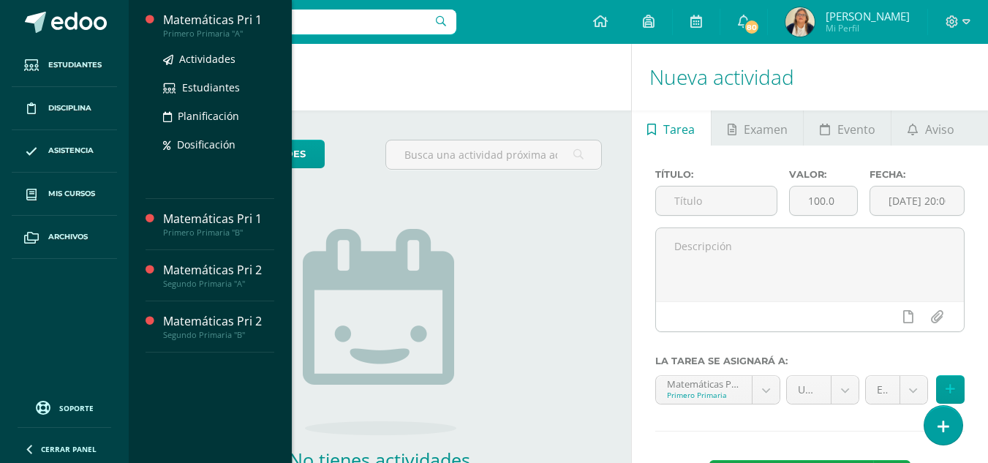
click at [205, 20] on div "Matemáticas Pri 1" at bounding box center [218, 20] width 111 height 17
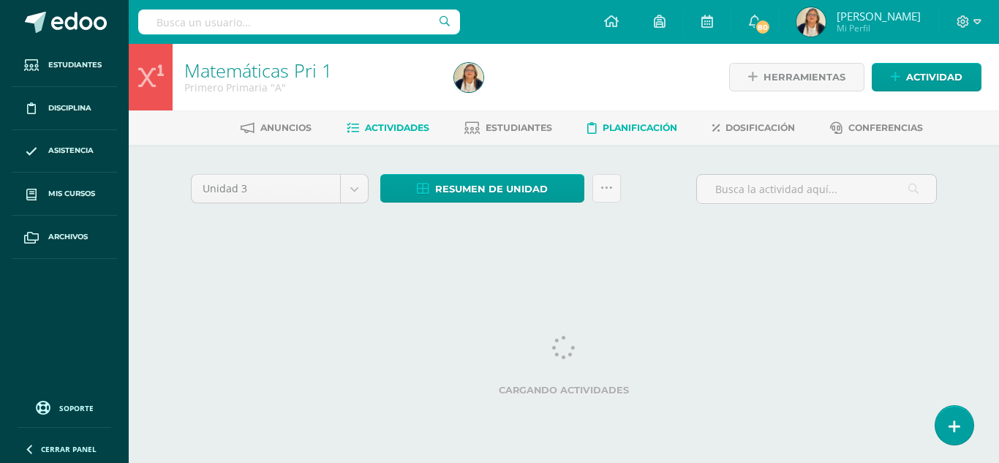
click at [624, 126] on span "Planificación" at bounding box center [639, 127] width 75 height 11
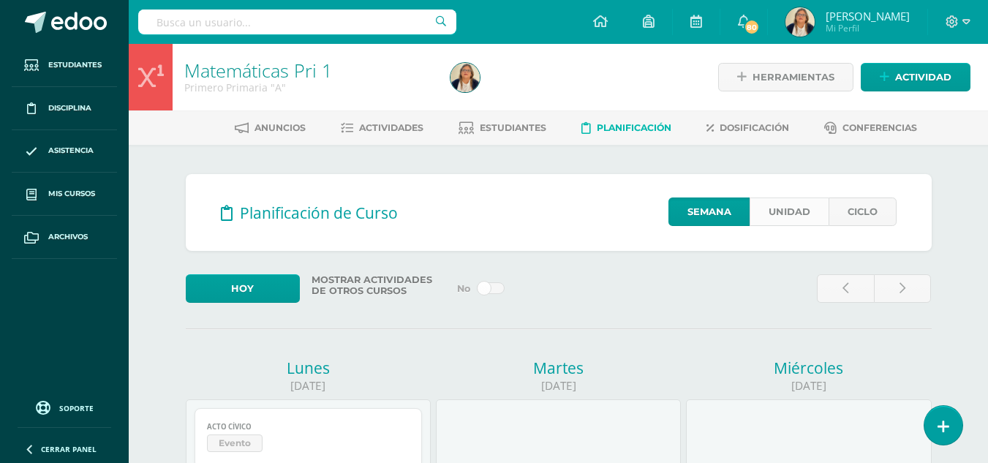
click at [778, 212] on link "Unidad" at bounding box center [788, 211] width 79 height 29
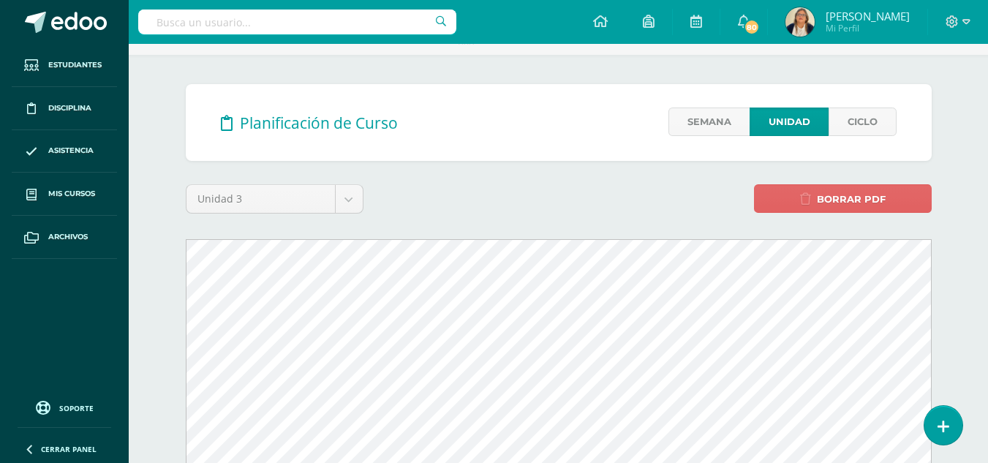
scroll to position [102, 0]
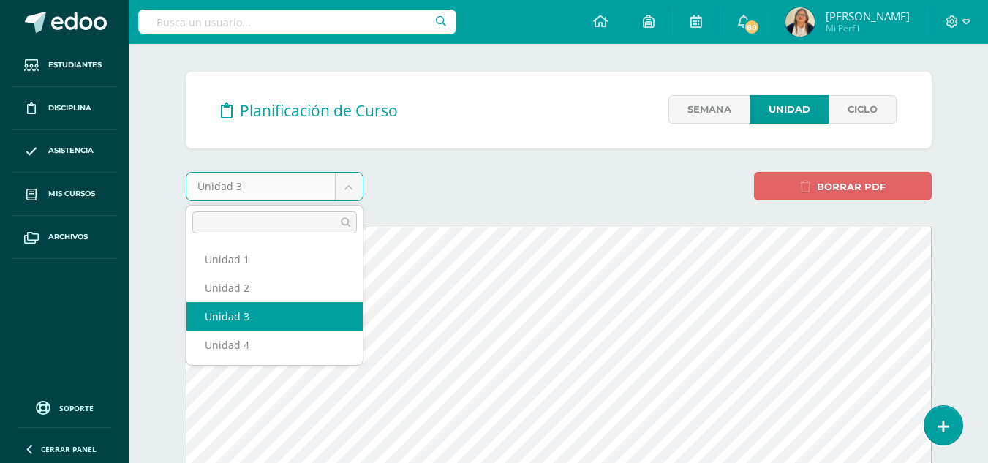
click at [351, 188] on body "Estudiantes Disciplina Asistencia Mis cursos Archivos Soporte Ayuda Reportar un…" at bounding box center [494, 426] width 988 height 1056
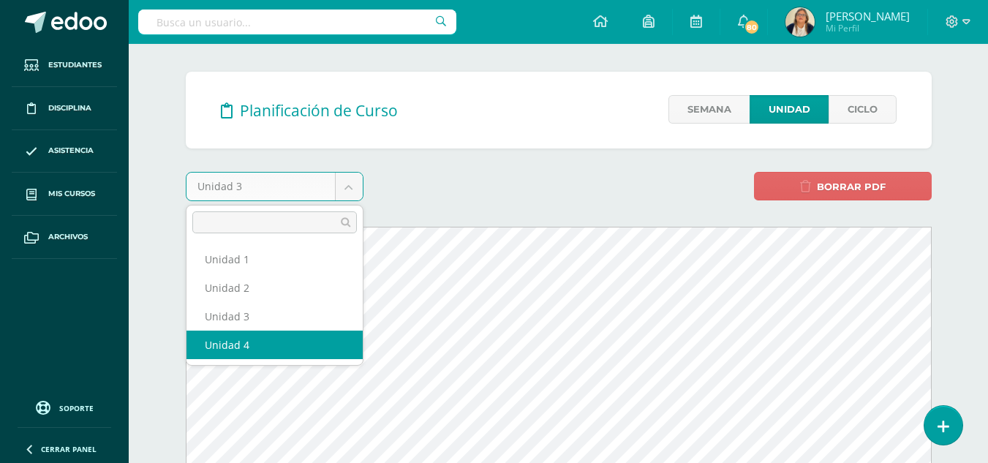
select select "Unidad 4"
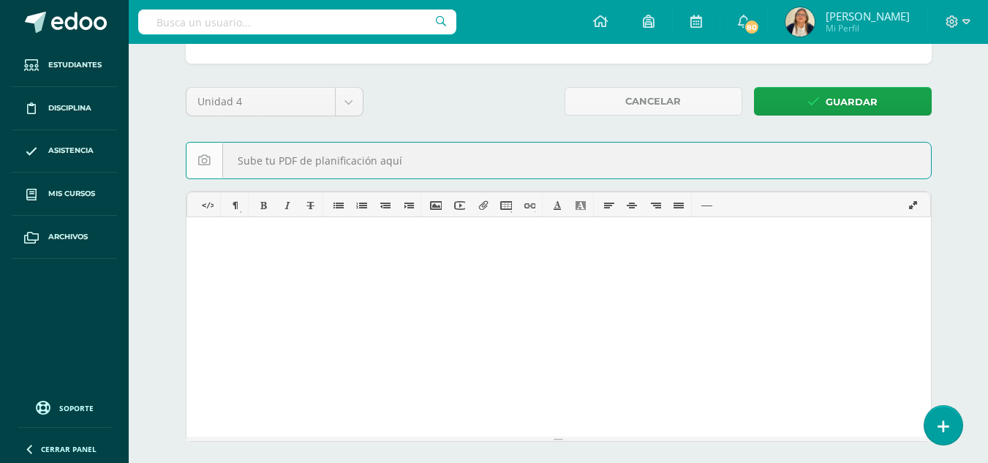
click at [205, 161] on input "file" at bounding box center [558, 161] width 744 height 36
type input "C:\fakepath\Contenidos IV Unidad 2025 (1ero.).pdf"
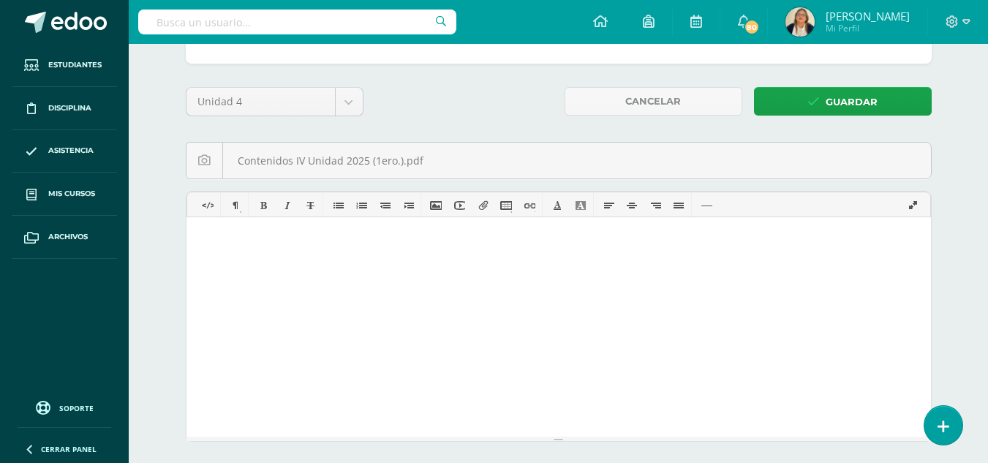
click at [317, 242] on p at bounding box center [557, 240] width 715 height 19
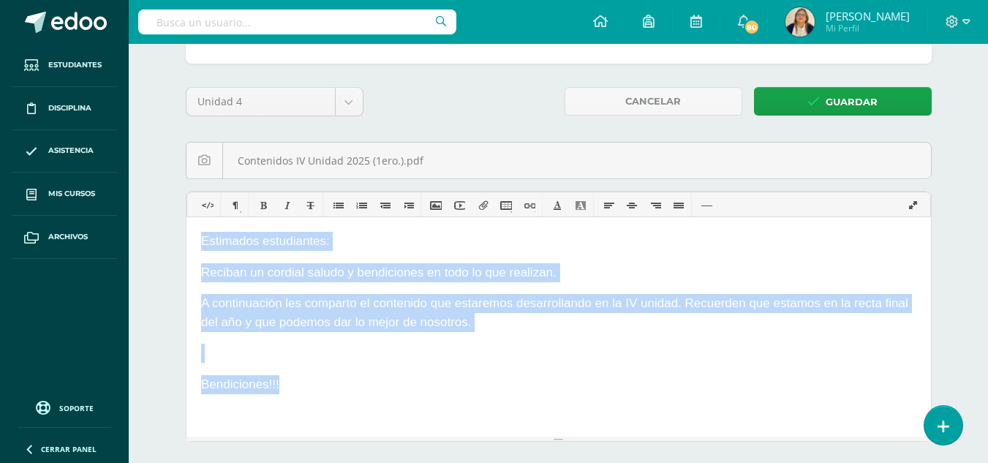
drag, startPoint x: 202, startPoint y: 238, endPoint x: 304, endPoint y: 394, distance: 186.9
click at [304, 394] on html "Estimados estudiantes: Reciban un cordial saludo y bendiciones en todo lo que r…" at bounding box center [558, 311] width 744 height 191
copy div "Estimados estudiantes: Reciban un cordial saludo y bendiciones en todo lo que r…"
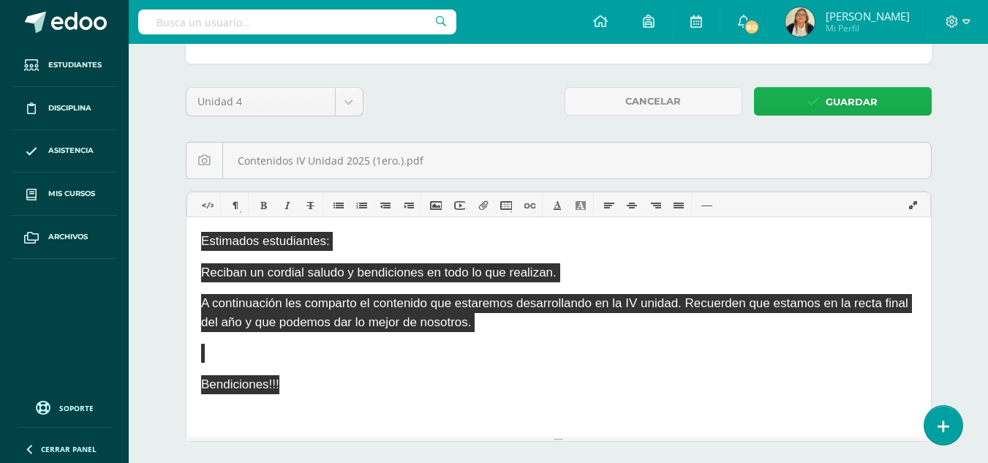
click at [817, 99] on icon at bounding box center [813, 102] width 12 height 12
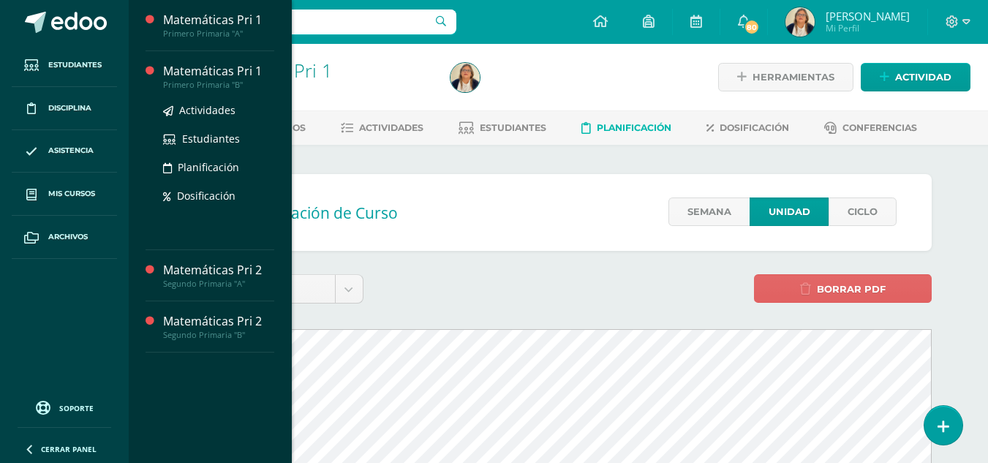
click at [192, 72] on div "Matemáticas Pri 1" at bounding box center [218, 71] width 111 height 17
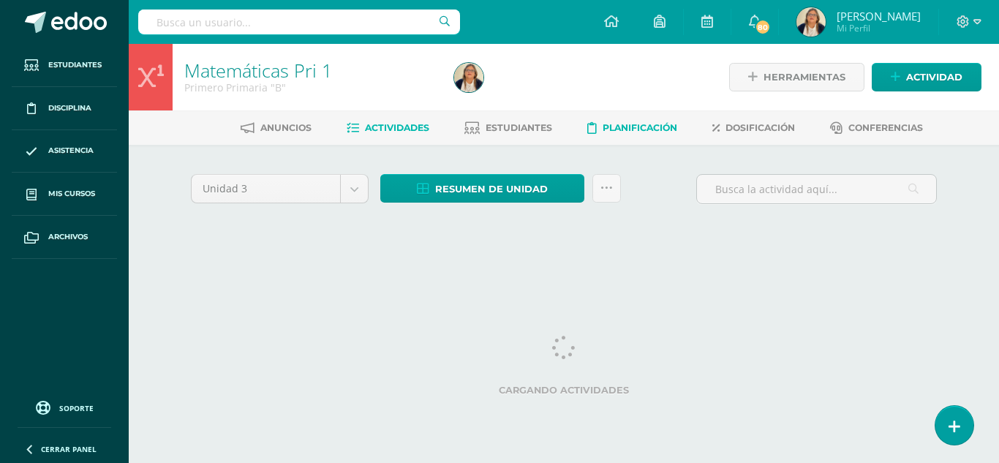
click at [623, 133] on span "Planificación" at bounding box center [639, 127] width 75 height 11
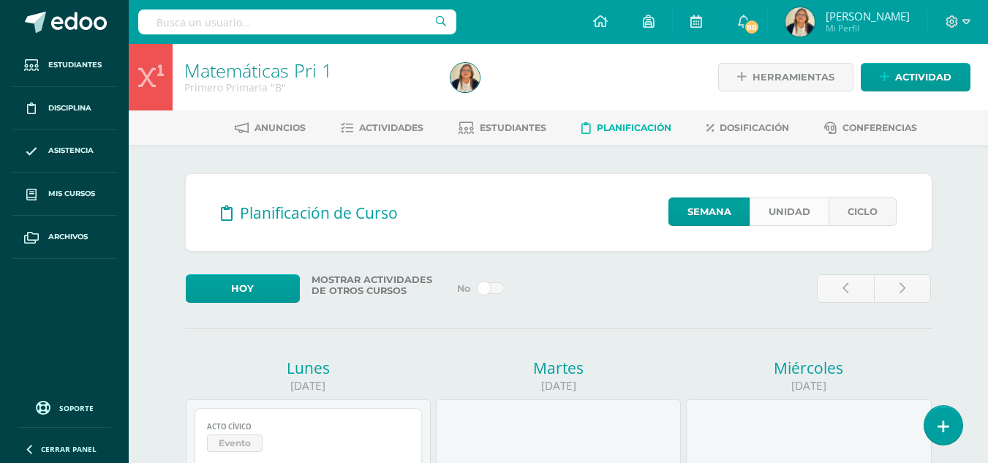
click at [789, 213] on link "Unidad" at bounding box center [788, 211] width 79 height 29
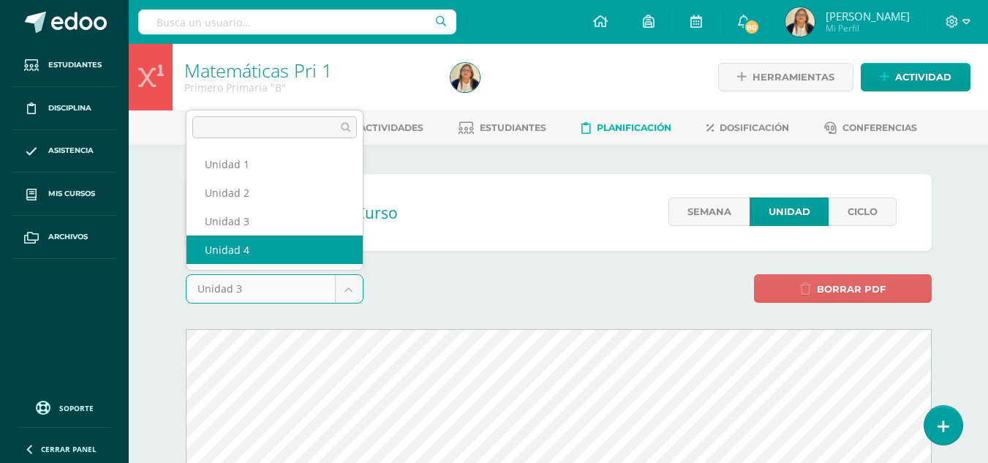
select select "Unidad 4"
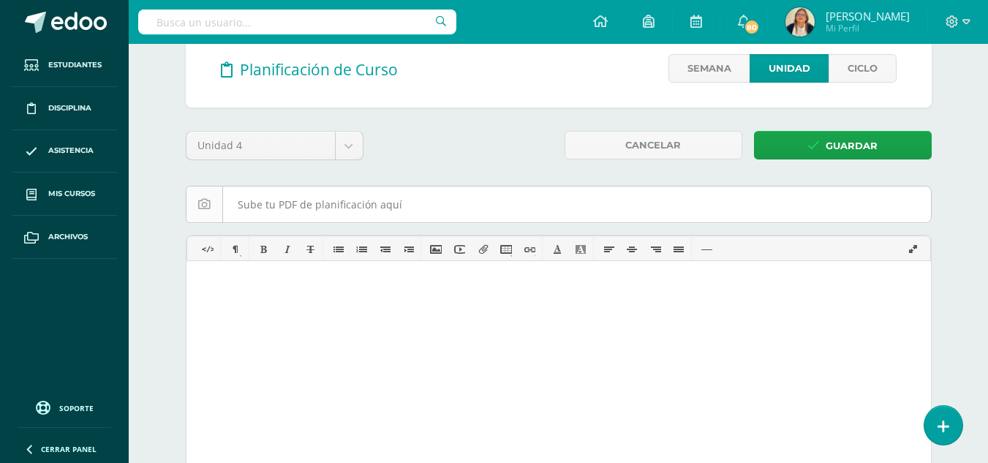
click at [499, 213] on input "file" at bounding box center [558, 204] width 744 height 36
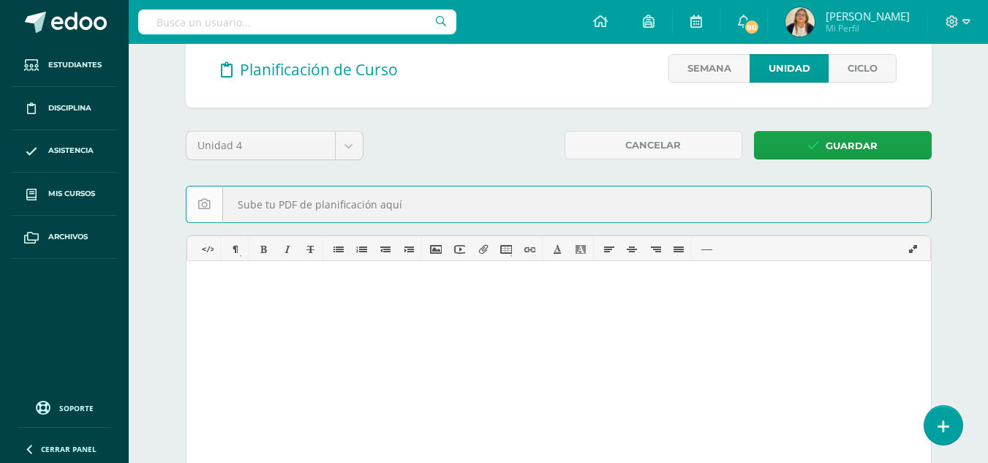
type input "C:\fakepath\Contenidos IV Unidad 2025 (1ero.).pdf"
click at [319, 287] on p at bounding box center [557, 284] width 715 height 19
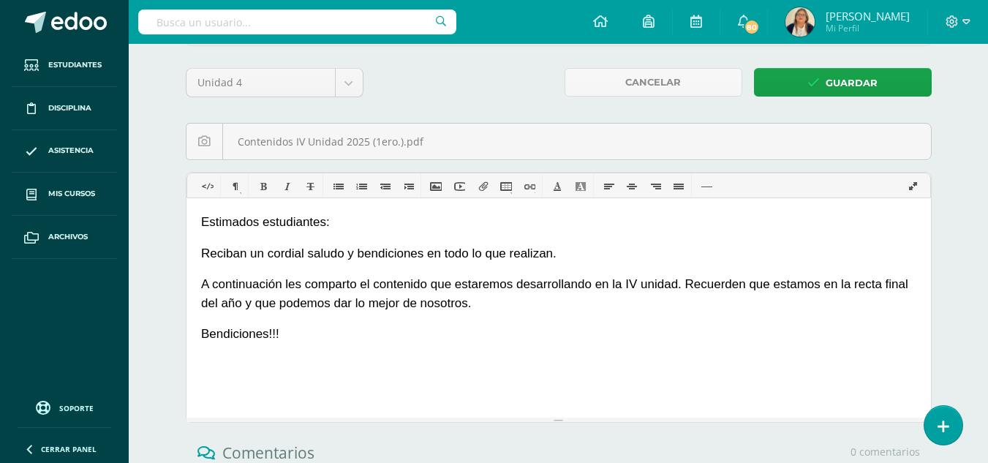
scroll to position [199, 0]
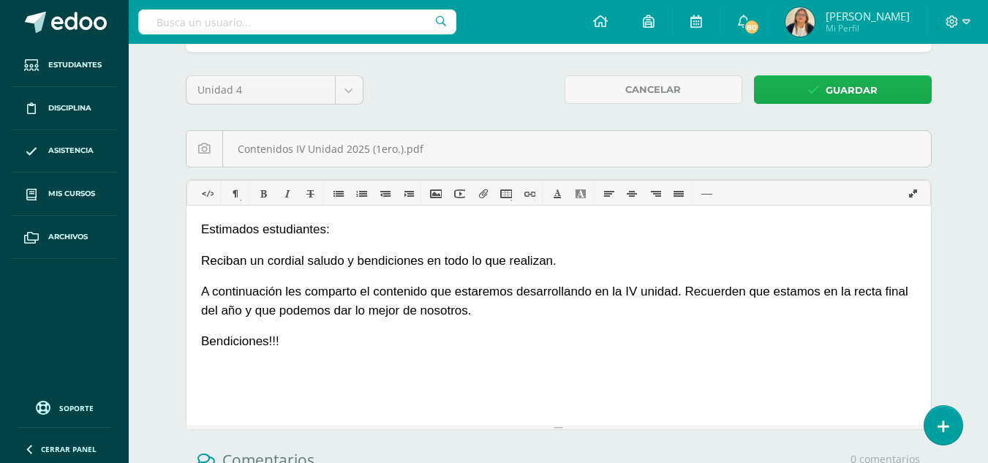
click at [839, 81] on span "Guardar" at bounding box center [851, 90] width 52 height 27
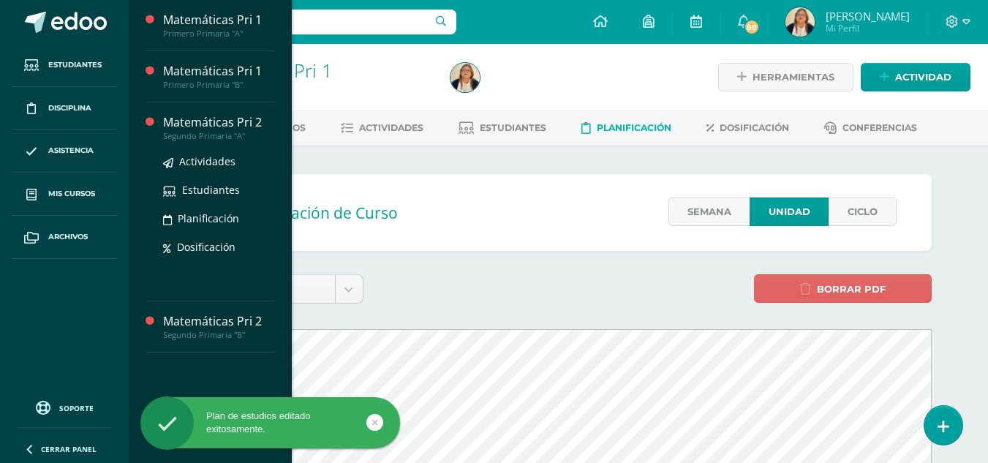
click at [209, 122] on div "Matemáticas Pri 2" at bounding box center [218, 122] width 111 height 17
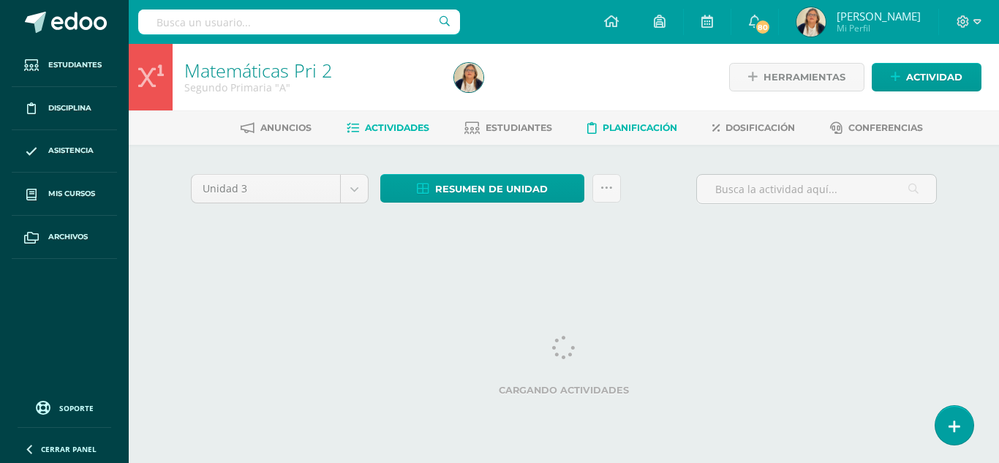
click at [619, 126] on span "Planificación" at bounding box center [639, 127] width 75 height 11
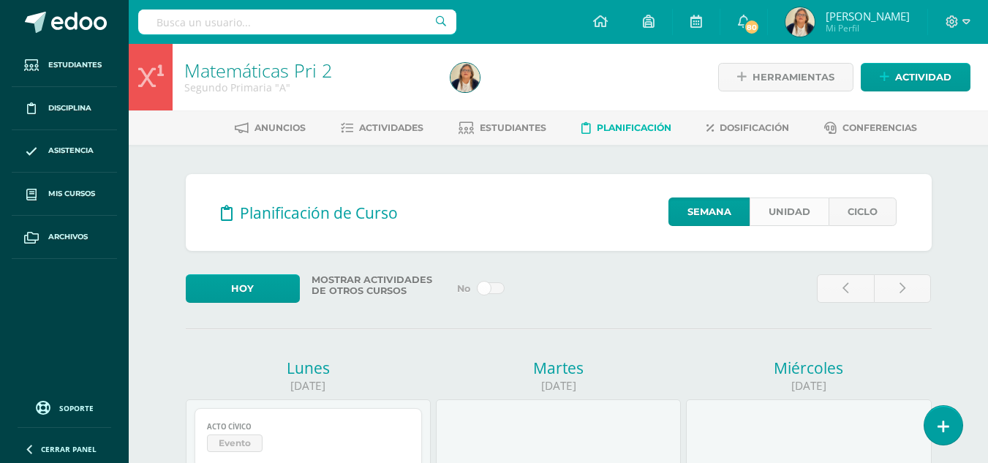
click at [781, 212] on link "Unidad" at bounding box center [788, 211] width 79 height 29
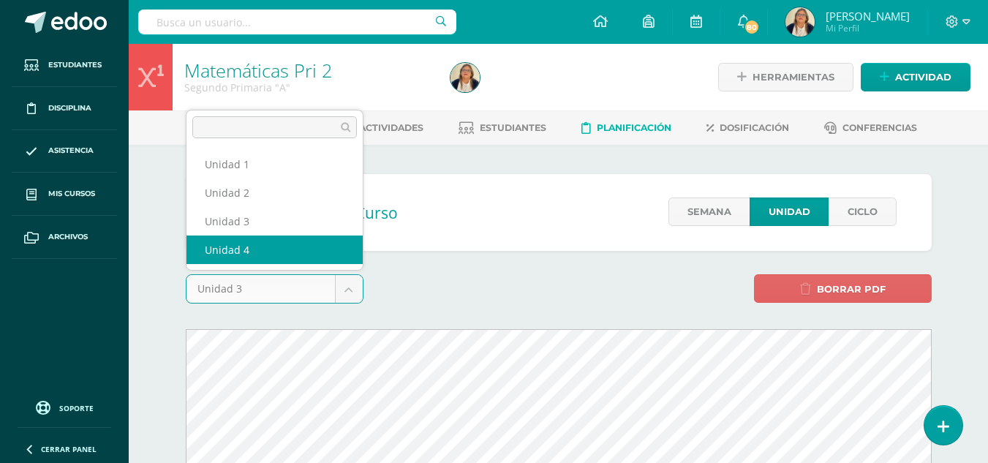
select select "Unidad 4"
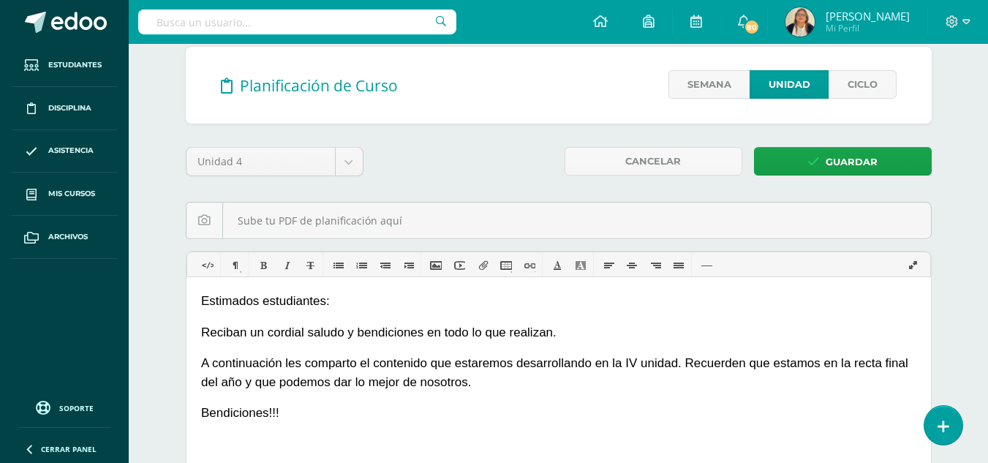
scroll to position [137, 0]
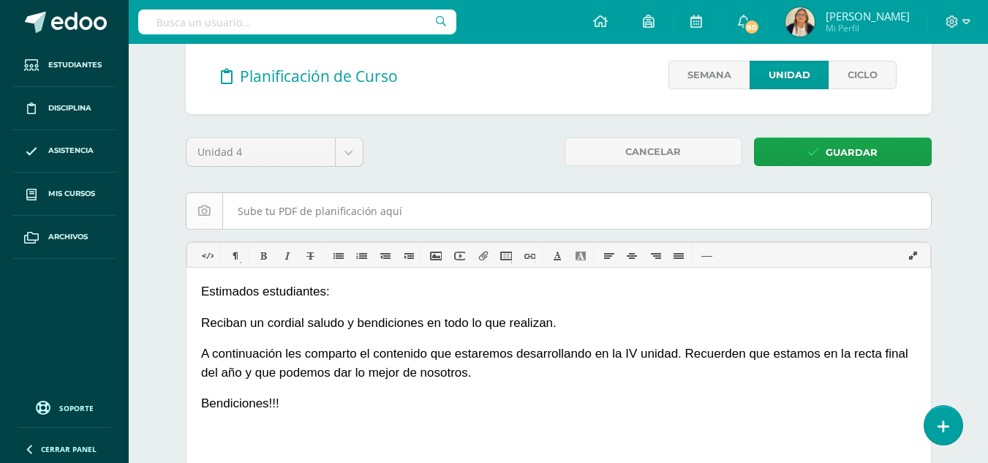
click at [347, 201] on input "file" at bounding box center [558, 211] width 744 height 36
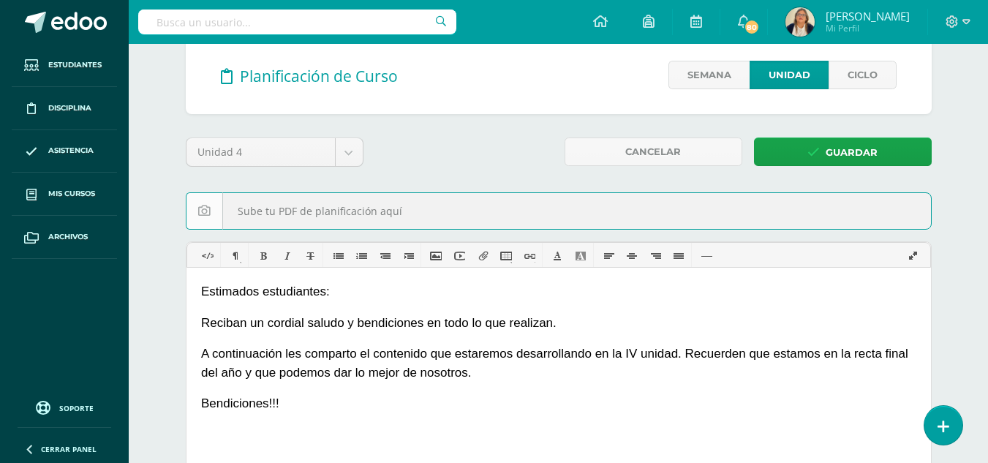
type input "C:\fakepath\Contenidos IV Unidad 2025 (2do.).pdf"
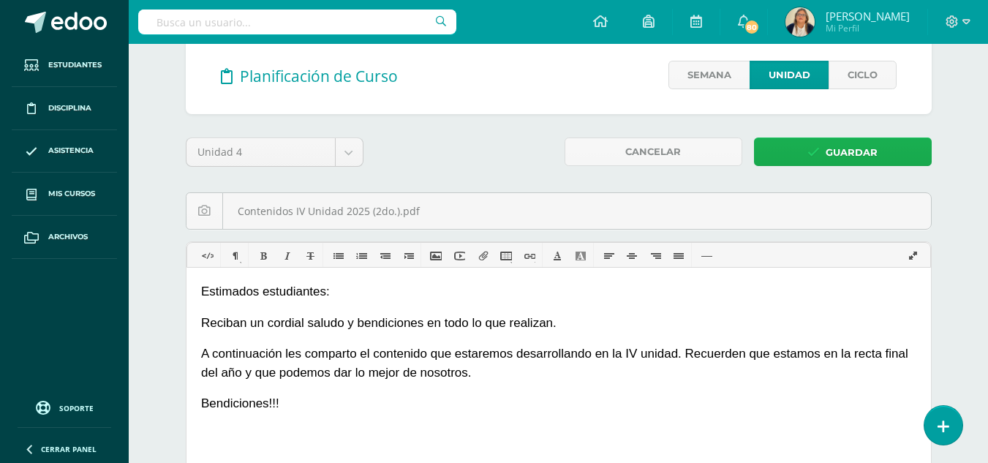
click at [811, 147] on icon at bounding box center [813, 152] width 12 height 12
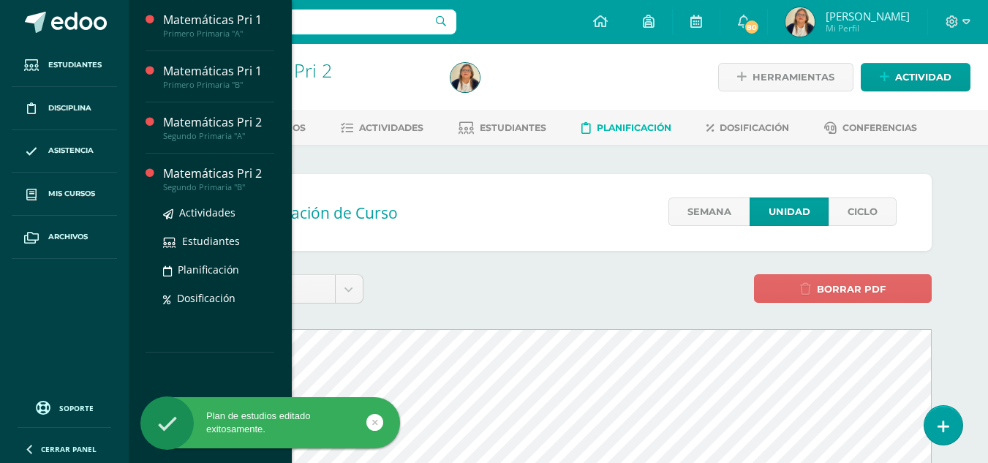
click at [247, 181] on div "Matemáticas Pri 2" at bounding box center [218, 173] width 111 height 17
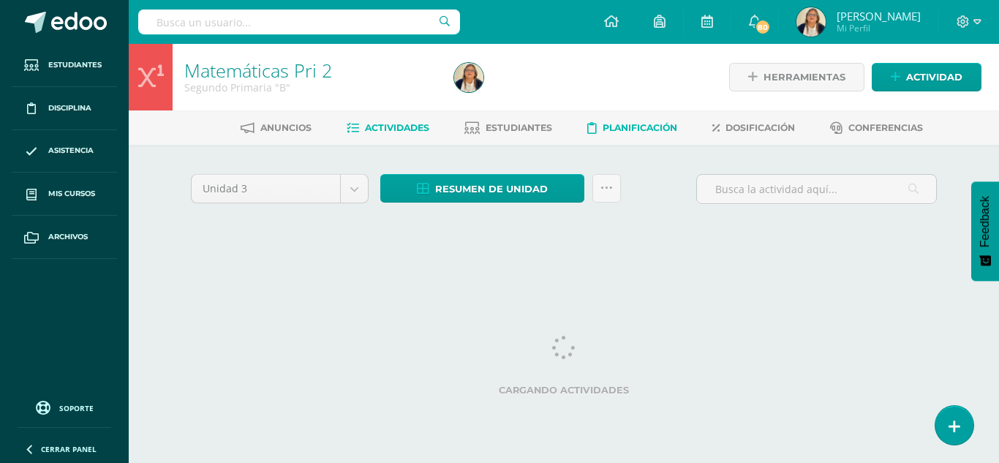
click at [629, 122] on span "Planificación" at bounding box center [639, 127] width 75 height 11
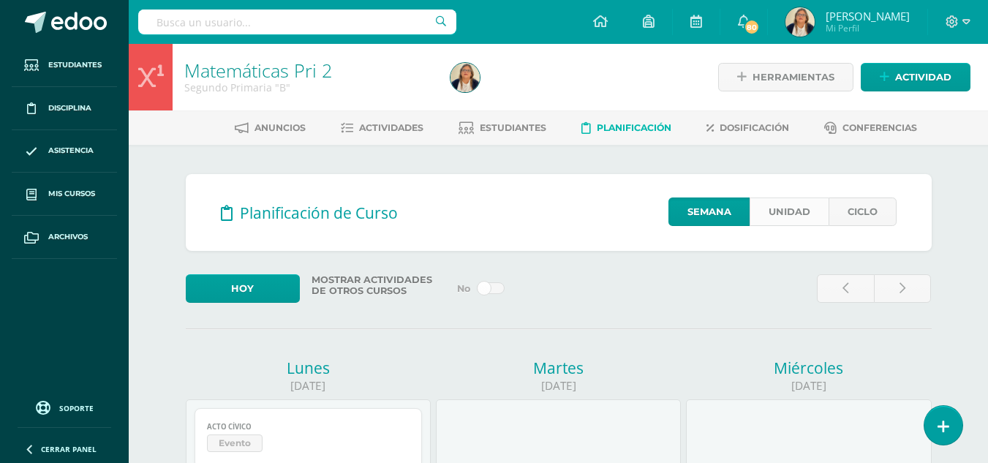
click at [785, 211] on link "Unidad" at bounding box center [788, 211] width 79 height 29
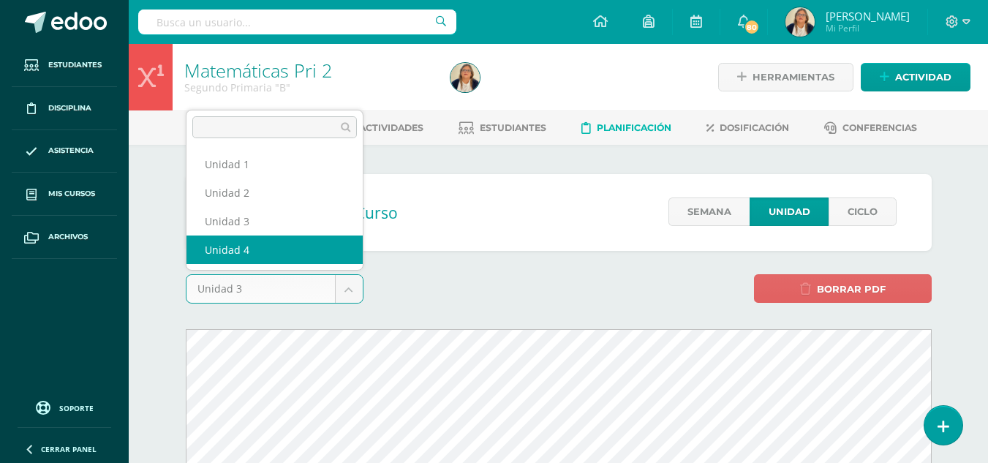
select select "Unidad 4"
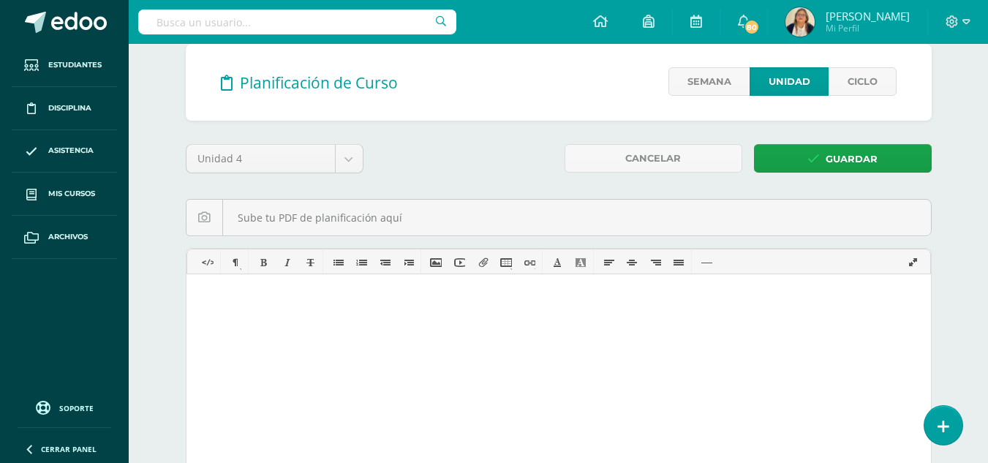
scroll to position [159, 0]
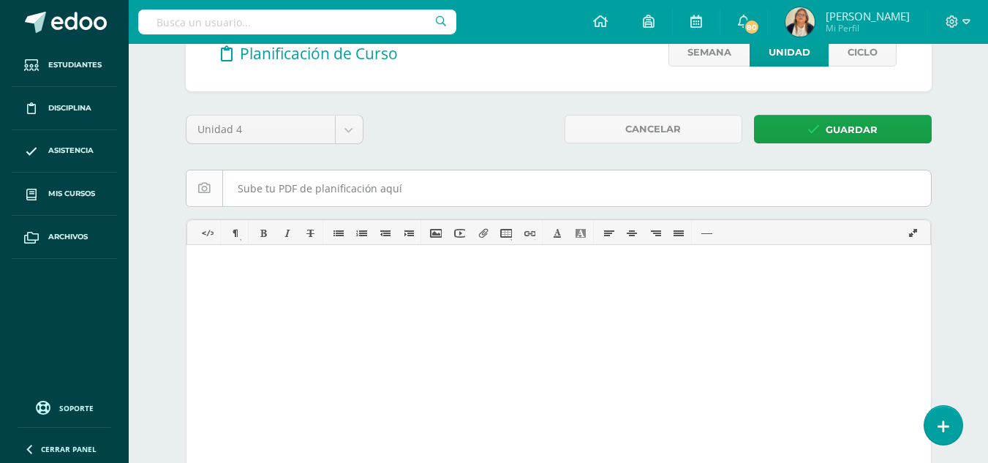
click at [479, 194] on input "file" at bounding box center [558, 188] width 744 height 36
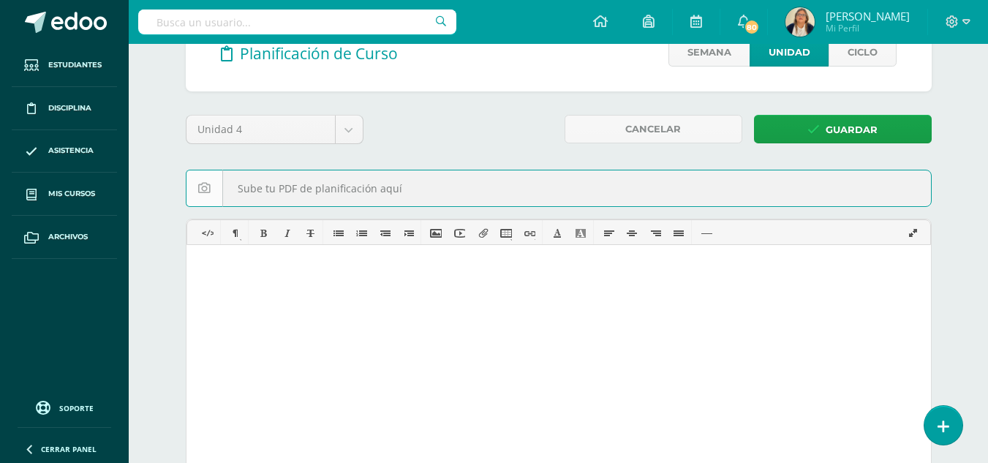
type input "C:\fakepath\Contenidos IV Unidad 2025 (2do.).pdf"
click at [331, 284] on html at bounding box center [558, 268] width 744 height 48
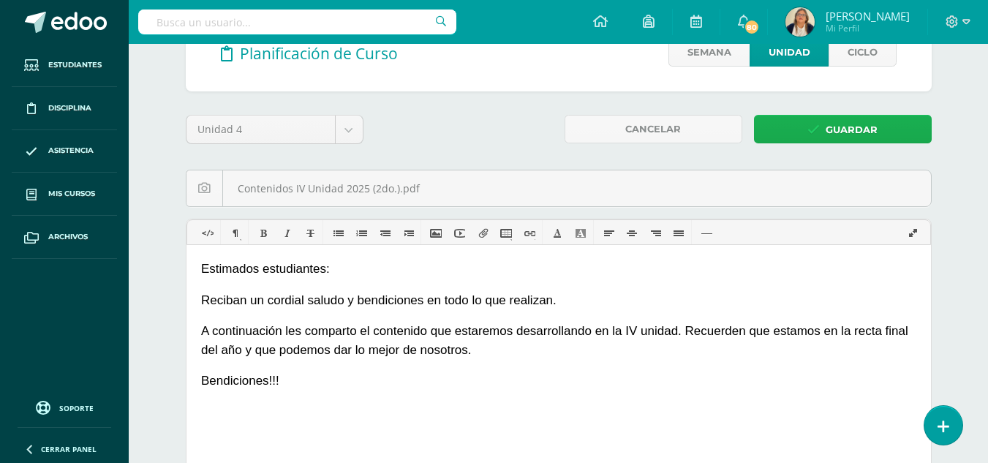
click at [849, 125] on span "Guardar" at bounding box center [851, 129] width 52 height 27
